Goal: Find specific page/section: Find specific page/section

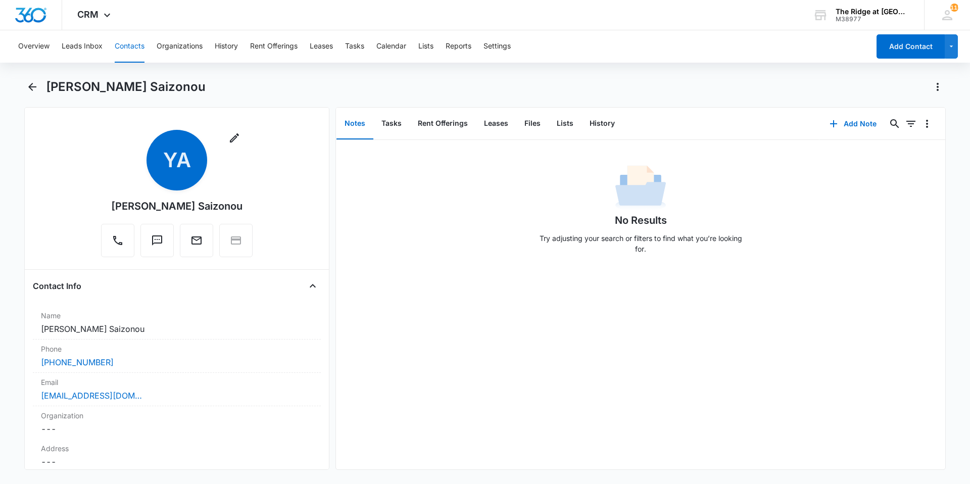
scroll to position [1162, 0]
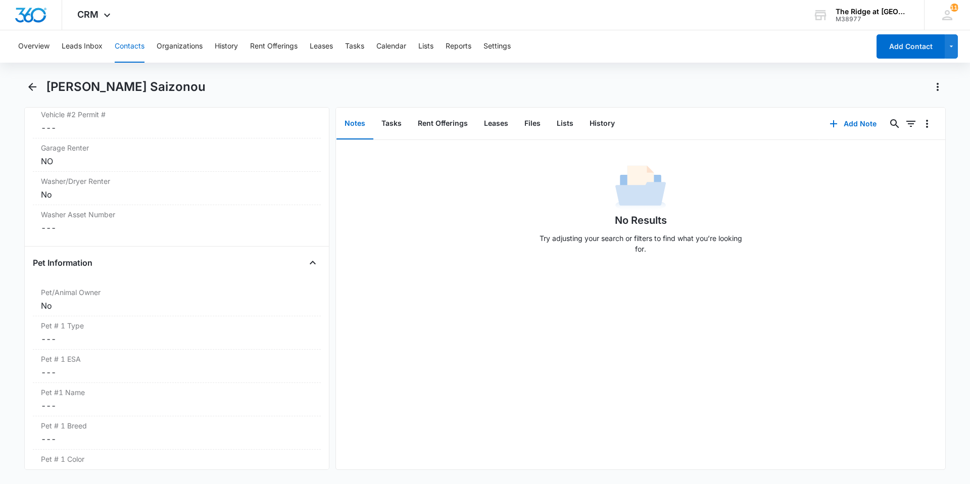
click at [125, 41] on button "Contacts" at bounding box center [130, 46] width 30 height 32
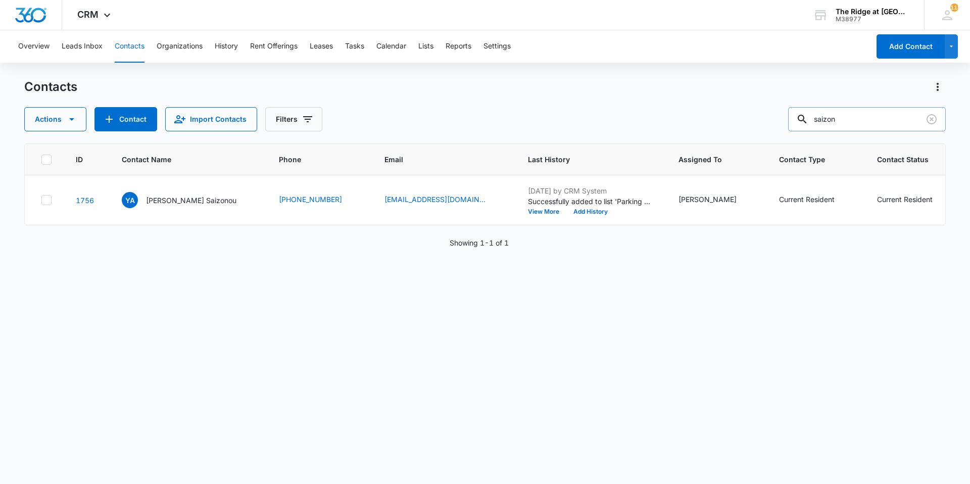
click at [861, 112] on input "saizon" at bounding box center [867, 119] width 158 height 24
type input "s"
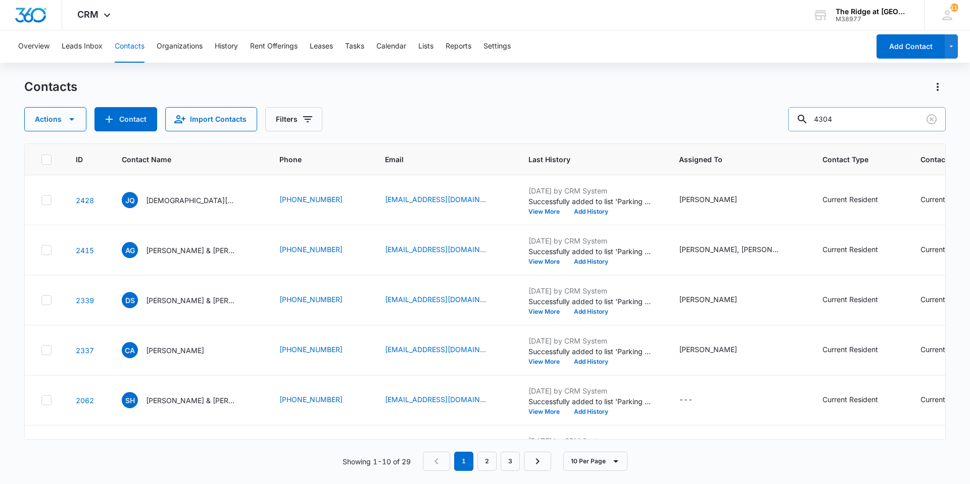
click at [860, 117] on input "4304" at bounding box center [867, 119] width 158 height 24
type input "43060104"
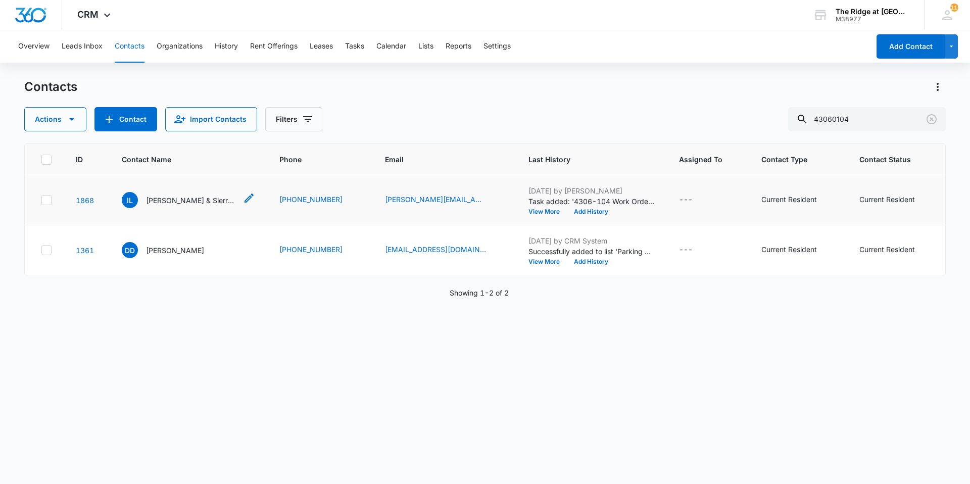
click at [197, 200] on p "[PERSON_NAME] & Sierra Oriz" at bounding box center [191, 200] width 91 height 11
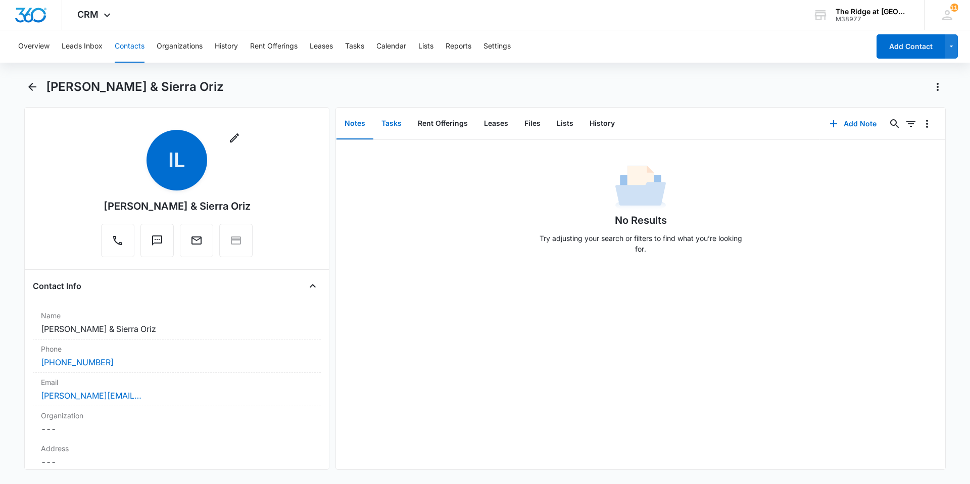
click at [384, 121] on button "Tasks" at bounding box center [391, 123] width 36 height 31
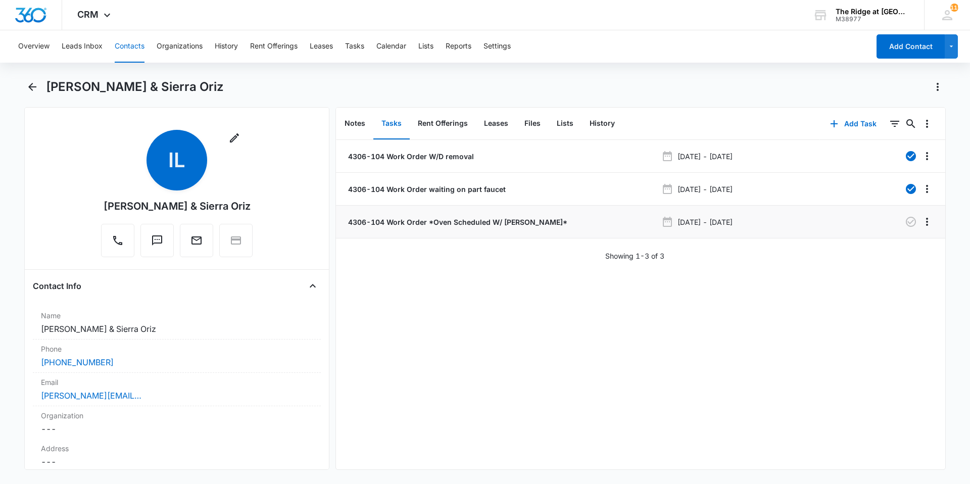
click at [569, 228] on li "4306-104 Work Order *Oven Scheduled W/ [PERSON_NAME]* [DATE] - [DATE]" at bounding box center [640, 222] width 609 height 33
click at [814, 225] on div "[DATE] - [DATE]" at bounding box center [757, 222] width 192 height 12
click at [544, 222] on div "4306-104 Work Order *Oven Scheduled W/ [PERSON_NAME]*" at bounding box center [501, 222] width 311 height 11
click at [577, 223] on div "4306-104 Work Order *Oven Scheduled W/ [PERSON_NAME]*" at bounding box center [501, 222] width 311 height 11
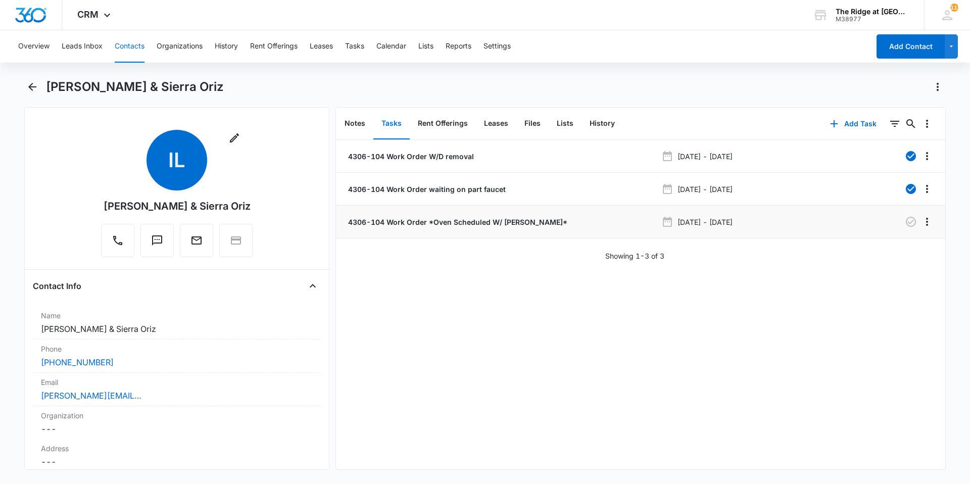
click at [520, 215] on li "4306-104 Work Order *Oven Scheduled W/ [PERSON_NAME]* [DATE] - [DATE]" at bounding box center [640, 222] width 609 height 33
click at [520, 221] on p "4306-104 Work Order *Oven Scheduled W/ [PERSON_NAME]*" at bounding box center [456, 222] width 221 height 11
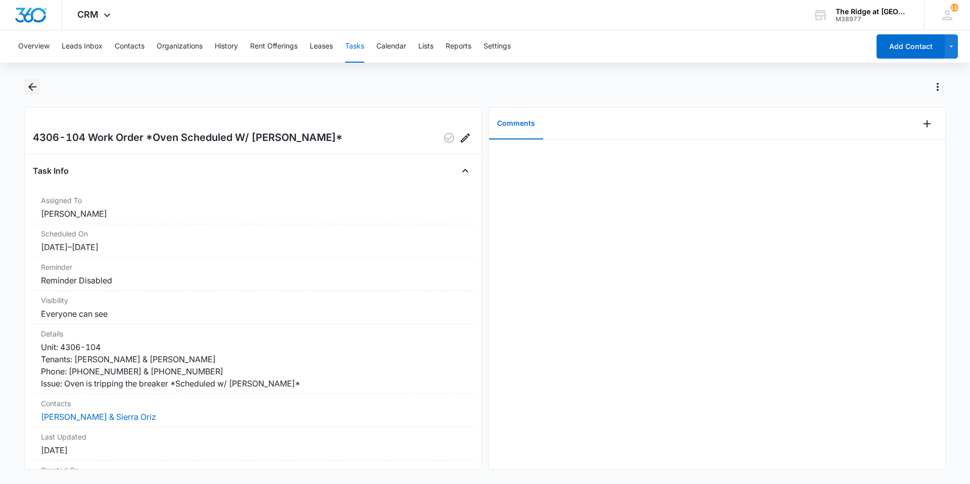
click at [31, 87] on icon "Back" at bounding box center [32, 87] width 8 height 8
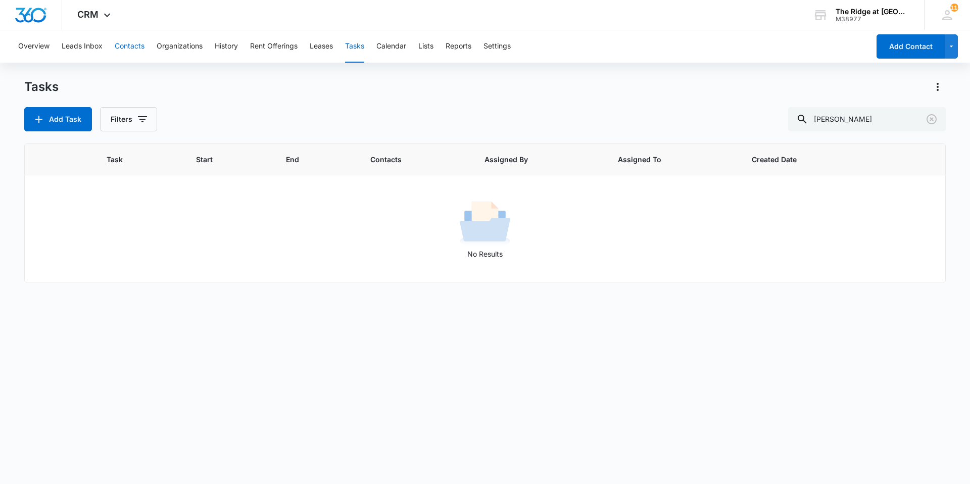
click at [141, 48] on button "Contacts" at bounding box center [130, 46] width 30 height 32
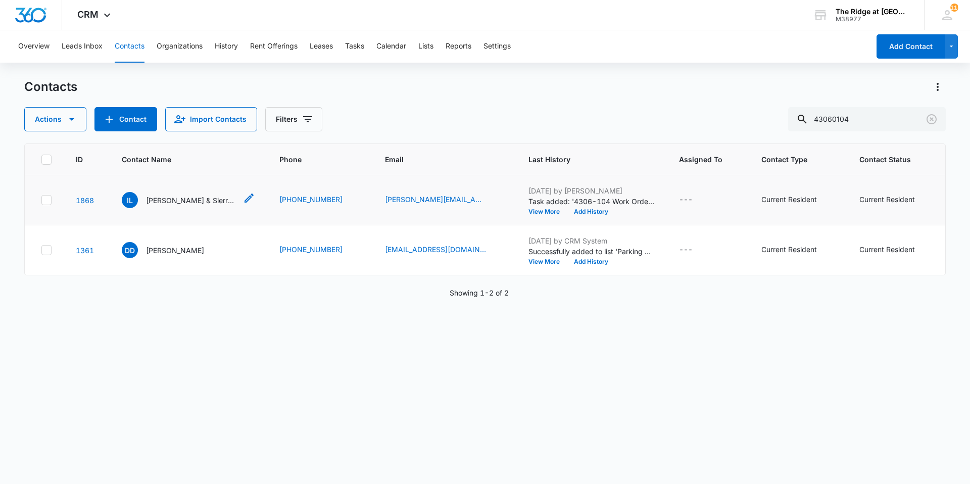
click at [195, 201] on p "[PERSON_NAME] & Sierra Oriz" at bounding box center [191, 200] width 91 height 11
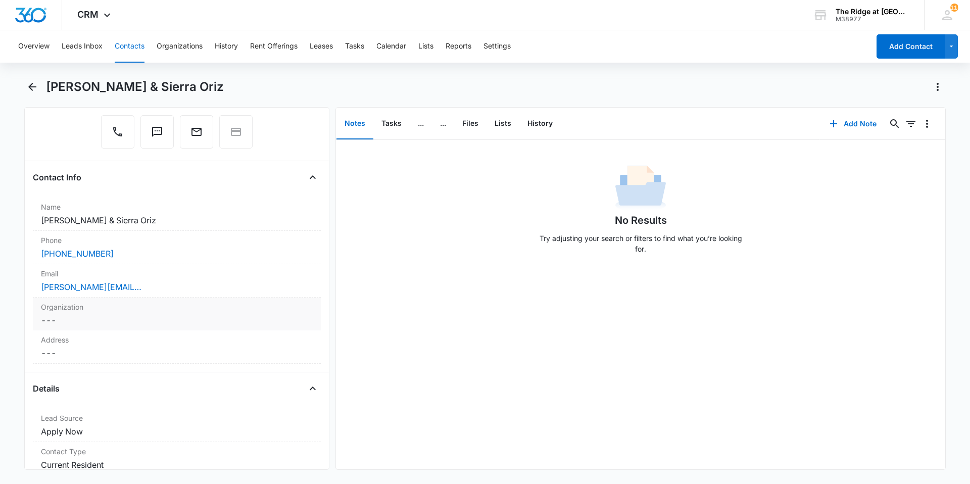
scroll to position [51, 0]
